Goal: Find specific page/section: Find specific page/section

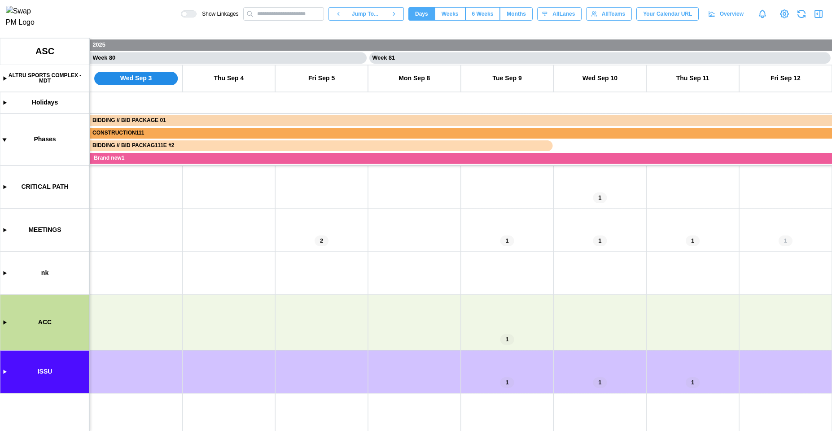
scroll to position [0, 36832]
click at [472, 17] on span "6 Weeks" at bounding box center [483, 14] width 22 height 13
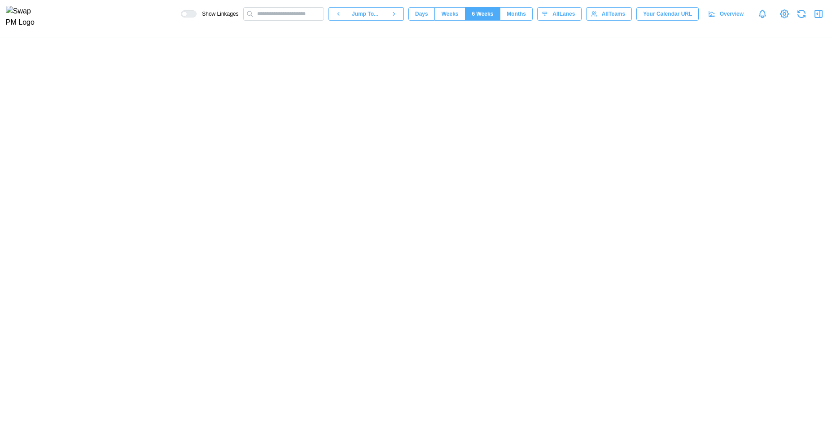
scroll to position [0, 8687]
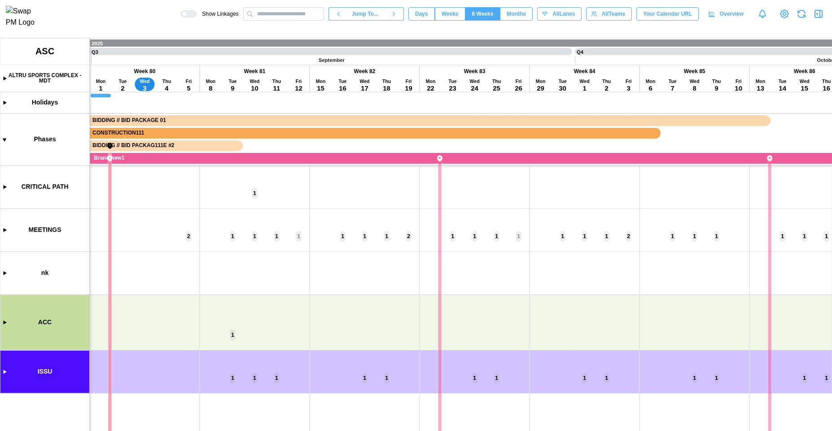
click at [512, 18] on span "Months" at bounding box center [516, 14] width 19 height 13
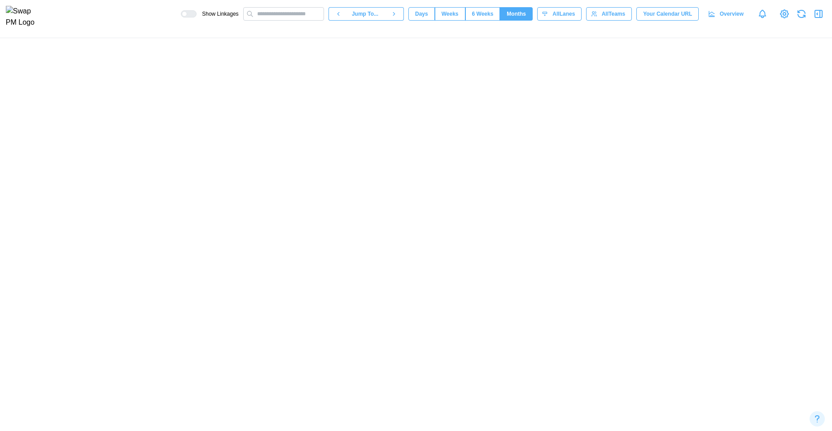
scroll to position [0, 3718]
click at [486, 19] on span "6 Weeks" at bounding box center [483, 14] width 22 height 13
click at [517, 19] on span "Months" at bounding box center [516, 14] width 19 height 13
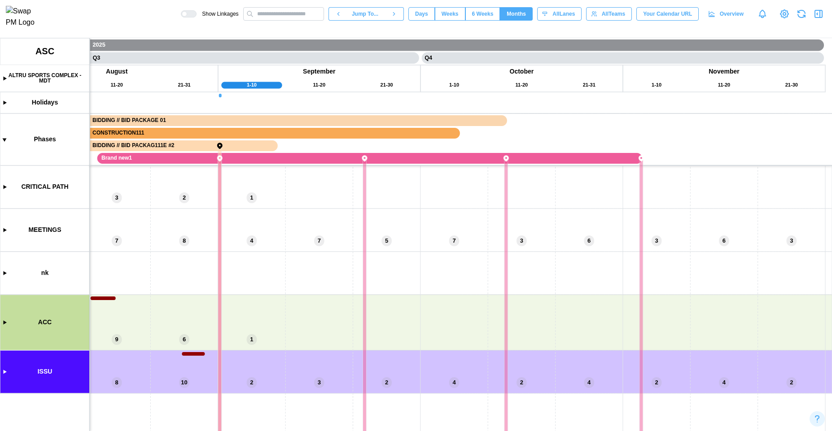
drag, startPoint x: 586, startPoint y: 174, endPoint x: 462, endPoint y: 185, distance: 124.3
click at [462, 184] on canvas at bounding box center [416, 234] width 832 height 393
drag, startPoint x: 465, startPoint y: 207, endPoint x: 577, endPoint y: 203, distance: 112.3
click at [577, 203] on canvas at bounding box center [416, 234] width 832 height 393
drag, startPoint x: 474, startPoint y: 198, endPoint x: 518, endPoint y: 127, distance: 84.2
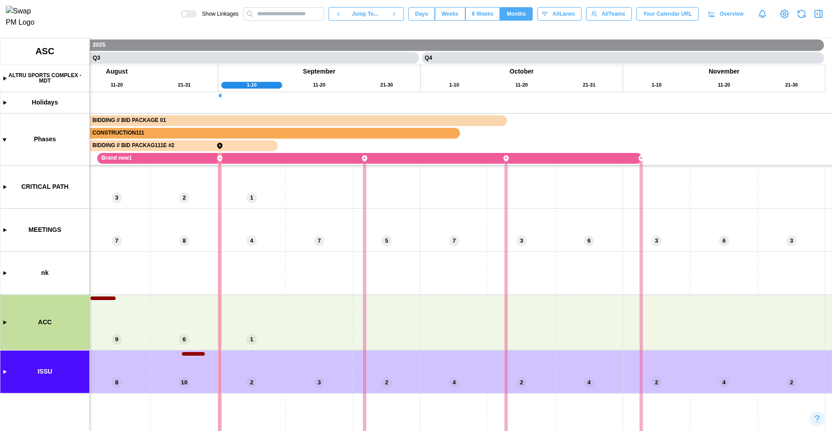
click at [517, 127] on canvas at bounding box center [416, 234] width 832 height 393
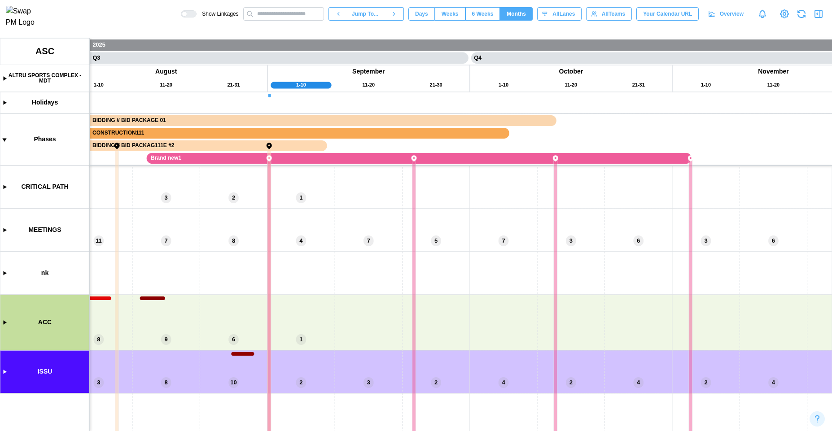
click at [476, 17] on span "6 Weeks" at bounding box center [483, 14] width 22 height 13
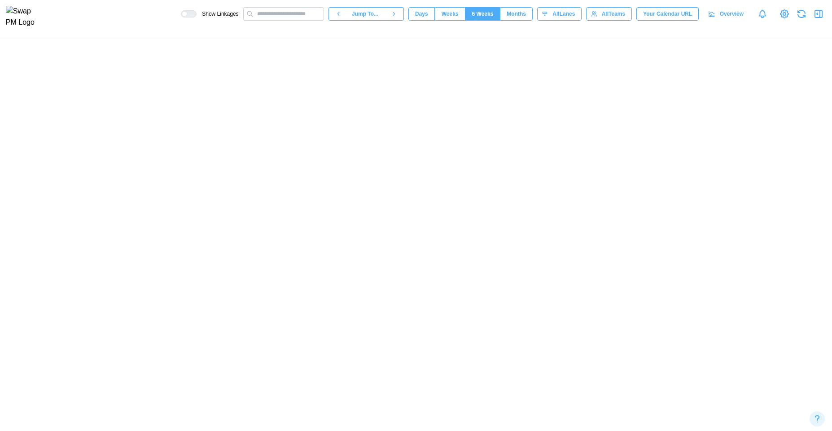
scroll to position [0, 8137]
